Goal: Task Accomplishment & Management: Use online tool/utility

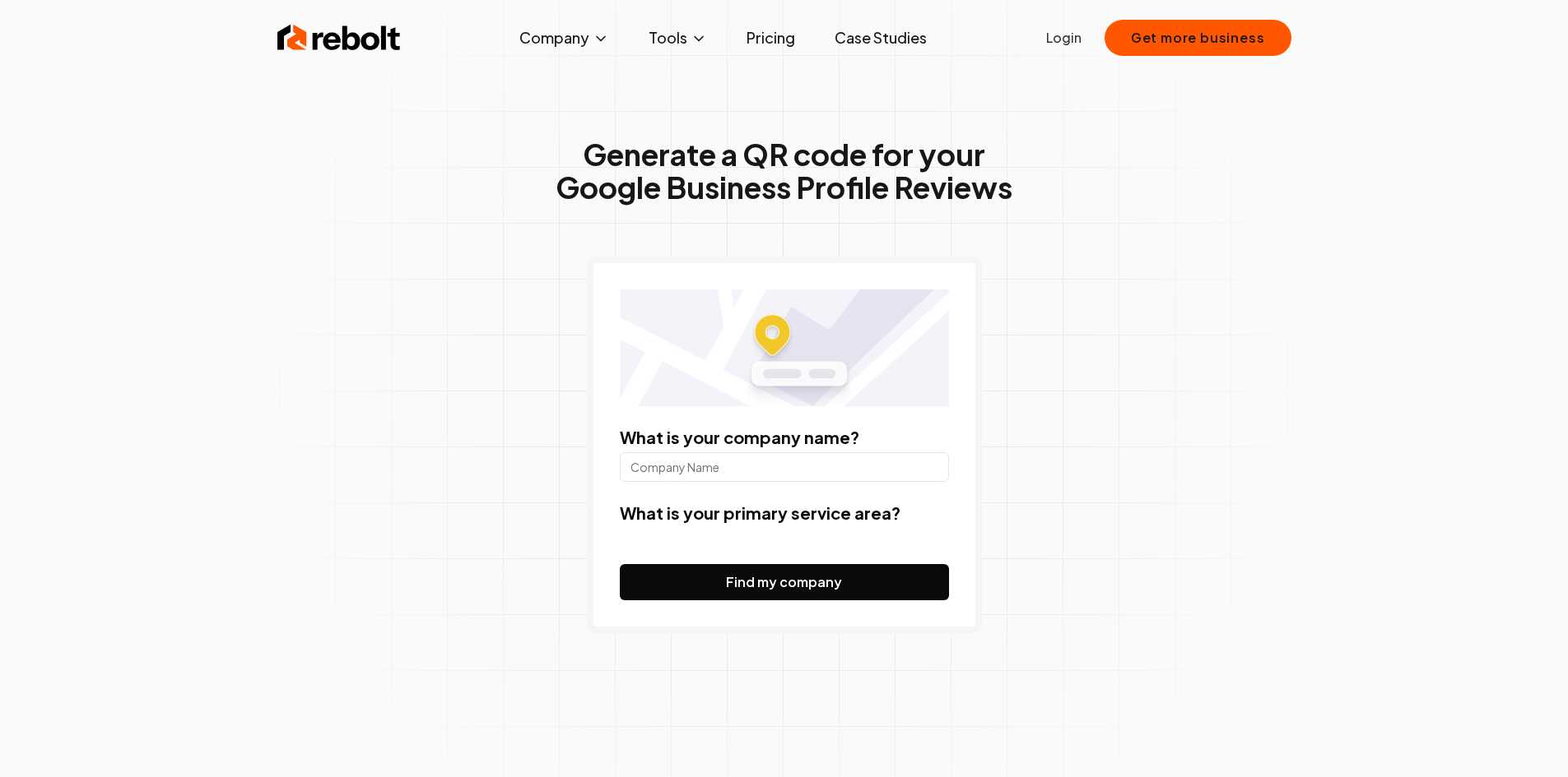
click at [729, 466] on input "What is your company name?" at bounding box center [784, 468] width 329 height 30
type input "fine cleaners"
click at [739, 587] on button "Find my company" at bounding box center [784, 582] width 329 height 36
click at [730, 558] on form "What is your company name? fine cleaners What is your primary service area? Fin…" at bounding box center [784, 513] width 329 height 174
click at [712, 518] on label "What is your primary service area?" at bounding box center [760, 513] width 280 height 20
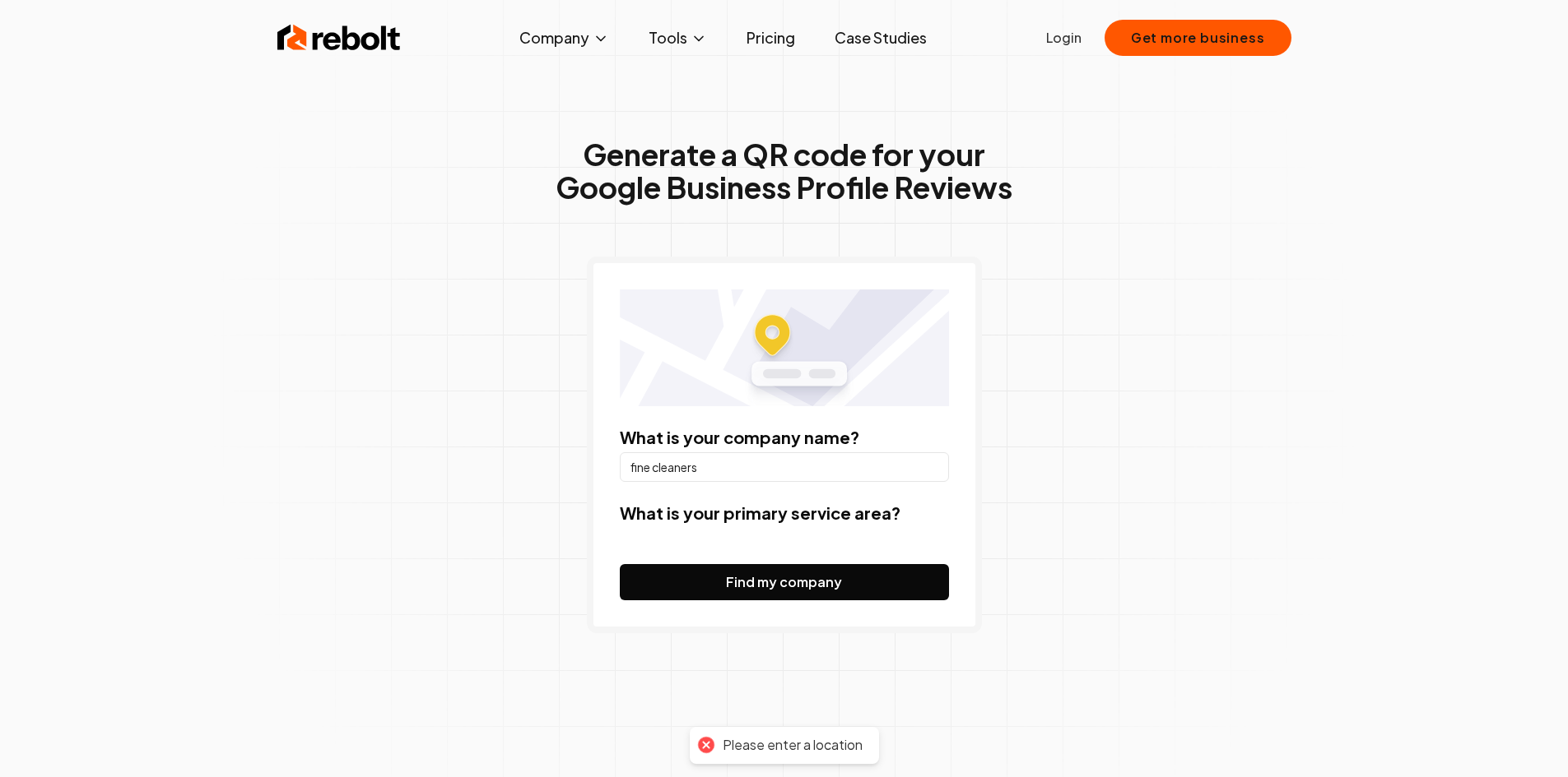
click at [715, 524] on form "What is your company name? fine cleaners What is your primary service area? Fin…" at bounding box center [784, 513] width 329 height 174
